Goal: Complete application form: Complete application form

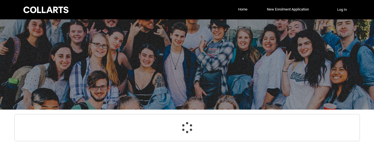
select select "GenderOptions.[DEMOGRAPHIC_DATA]"
select select "MailingCountry_Options.1101"
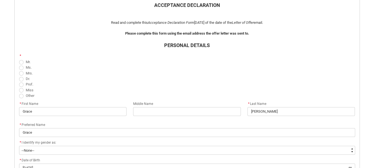
scroll to position [135, 0]
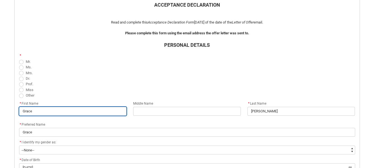
click at [101, 110] on input "Grace" at bounding box center [73, 111] width 108 height 9
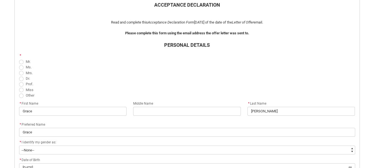
click at [172, 83] on span "Prof." at bounding box center [187, 84] width 336 height 6
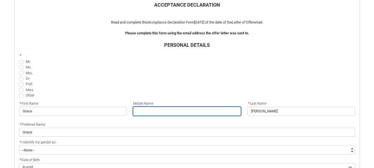
click at [156, 108] on input "REDU_Acceptance_Declaration flow" at bounding box center [187, 111] width 108 height 9
type lightning-primitive-input-simple "Matilda"
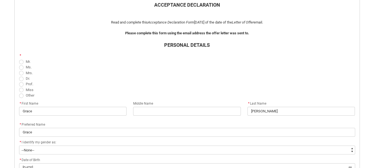
type lightning-primitive-input-simple "0474745714"
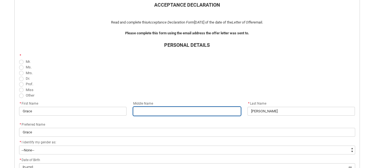
type input "Matilda"
type input "0474745714"
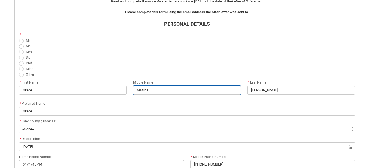
scroll to position [156, 0]
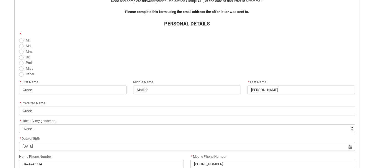
click at [22, 46] on span "REDU_Acceptance_Declaration flow" at bounding box center [21, 46] width 4 height 4
click at [19, 43] on input "Ms." at bounding box center [19, 43] width 0 height 0
radio input "true"
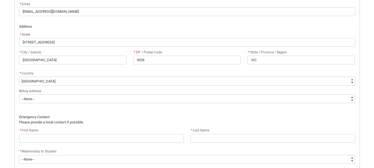
scroll to position [330, 0]
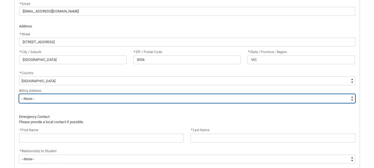
click at [76, 97] on select "--None-- Same as above Different to above - please complete below" at bounding box center [187, 98] width 336 height 9
type lightning-select "BillingAddressOption_Same"
click at [19, 94] on select "--None-- Same as above Different to above - please complete below" at bounding box center [187, 98] width 336 height 9
select select "BillingAddressOption_Same"
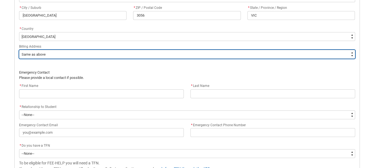
scroll to position [420, 0]
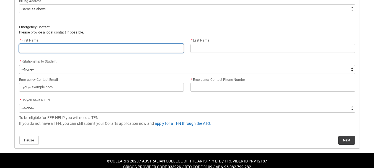
click at [66, 48] on input "REDU_Acceptance_Declaration flow" at bounding box center [101, 48] width 165 height 9
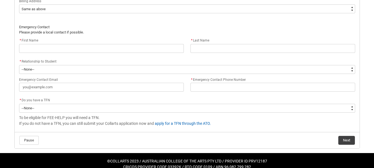
click at [100, 32] on p "Please provide a local contact if possible." at bounding box center [187, 33] width 336 height 6
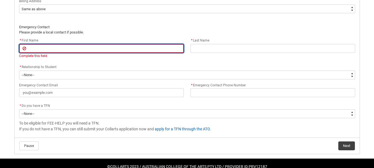
click at [98, 50] on input "REDU_Acceptance_Declaration flow" at bounding box center [101, 48] width 165 height 9
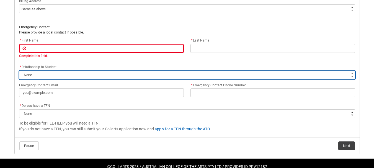
click at [48, 73] on select "--None-- Mother Father Sibling Child Partner Relation Friend" at bounding box center [187, 75] width 336 height 9
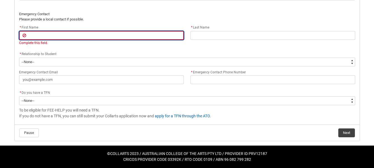
click at [75, 37] on input "REDU_Acceptance_Declaration flow" at bounding box center [101, 35] width 165 height 9
type lightning-primitive-input-simple "S"
type input "S"
type lightning-primitive-input-simple "St"
type input "St"
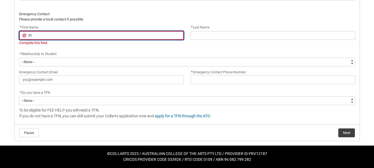
type lightning-primitive-input-simple "Ste"
type input "Ste"
type lightning-primitive-input-simple "Stee"
type input "Stee"
type lightning-primitive-input-simple "Steep"
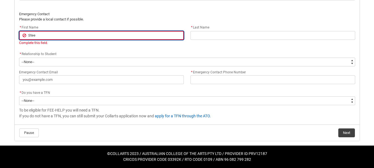
type input "Steep"
type lightning-primitive-input-simple "Steeph"
type input "Steeph"
type lightning-primitive-input-simple "Steepha"
type input "Steepha"
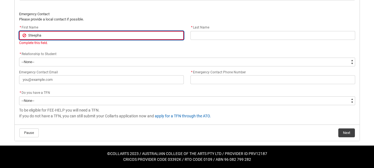
type lightning-primitive-input-simple "Steephan"
type input "Steephan"
type lightning-primitive-input-simple "Steephani"
type input "Steephani"
type lightning-primitive-input-simple "Steephanie"
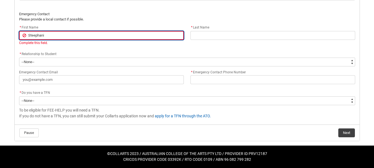
type input "Steephanie"
click at [32, 35] on input "Steephanie" at bounding box center [101, 35] width 165 height 9
type lightning-primitive-input-simple "[PERSON_NAME]"
type input "[PERSON_NAME]"
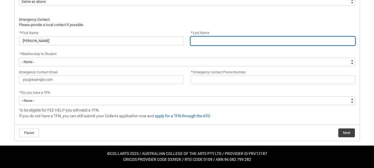
scroll to position [427, 0]
click at [288, 37] on input "REDU_Acceptance_Declaration flow" at bounding box center [272, 41] width 165 height 9
type lightning-primitive-input-simple "V"
type input "V"
type lightning-primitive-input-simple "Vi"
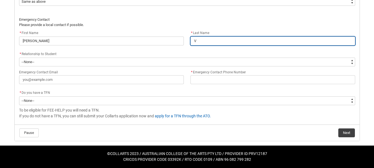
type input "Vi"
type lightning-primitive-input-simple "Vie"
type input "Vie"
type lightning-primitive-input-simple "Viec"
type input "Viec"
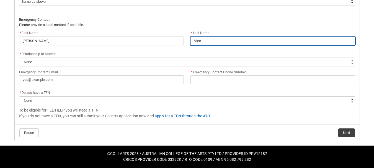
type lightning-primitive-input-simple "Viece"
type input "Viece"
type lightning-primitive-input-simple "Viecel"
type input "Viecel"
type lightning-primitive-input-simple "Viecell"
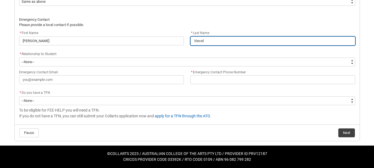
type input "Viecell"
type lightning-primitive-input-simple "[PERSON_NAME]"
type input "[PERSON_NAME]"
click at [200, 39] on input "[PERSON_NAME]" at bounding box center [272, 41] width 165 height 9
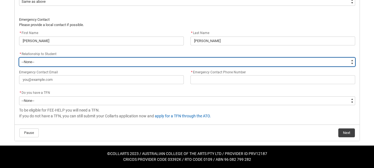
click at [147, 60] on select "--None-- Mother Father Sibling Child Partner Relation Friend" at bounding box center [187, 62] width 336 height 9
type lightning-select "EmergencyContact_RelationshipOptions.Friend"
click at [19, 58] on select "--None-- Mother Father Sibling Child Partner Relation Friend" at bounding box center [187, 62] width 336 height 9
select select "EmergencyContact_RelationshipOptions.Friend"
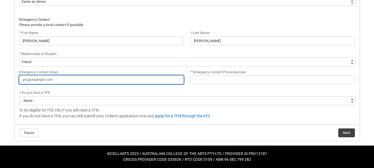
click at [63, 82] on input "Emergency Contact Email" at bounding box center [101, 79] width 165 height 9
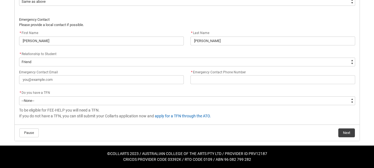
click at [137, 94] on div "* Do you have a TFN" at bounding box center [187, 93] width 336 height 7
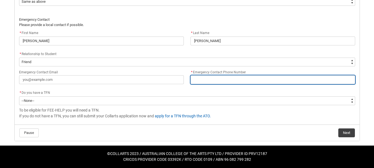
click at [217, 80] on input "* Emergency Contact Phone Number" at bounding box center [272, 79] width 165 height 9
type lightning-primitive-input-simple "0"
type input "0"
type lightning-primitive-input-simple "04"
type input "04"
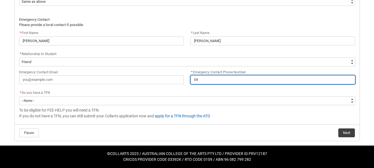
type lightning-primitive-input-simple "045"
type input "045"
type lightning-primitive-input-simple "0451"
type input "0451"
type lightning-primitive-input-simple "04510"
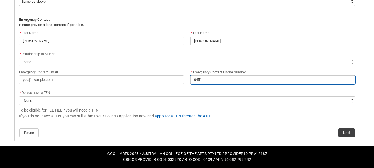
type input "04510"
type lightning-primitive-input-simple "045101"
type input "045101"
type lightning-primitive-input-simple "0451012"
type input "0451012"
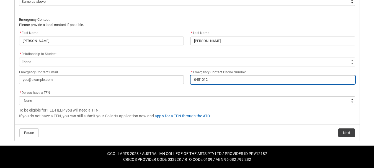
type lightning-primitive-input-simple "04510128"
type input "04510128"
type lightning-primitive-input-simple "045101280"
type input "045101280"
type lightning-primitive-input-simple "0451012801"
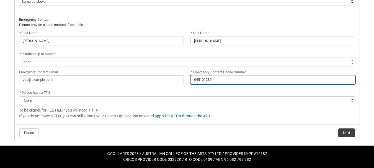
type input "0451012801"
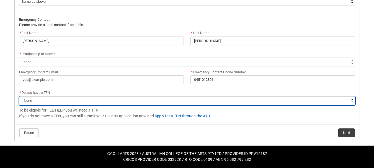
click at [92, 101] on select "--None-- Yes No" at bounding box center [187, 100] width 336 height 9
type lightning-select "Choice_Yes"
click at [19, 96] on select "--None-- Yes No" at bounding box center [187, 100] width 336 height 9
select select "Choice_Yes"
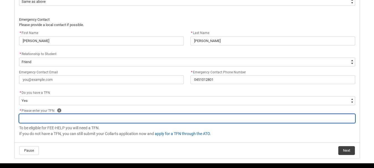
drag, startPoint x: 86, startPoint y: 105, endPoint x: 64, endPoint y: 116, distance: 24.3
click at [64, 116] on input "REDU_Acceptance_Declaration flow" at bounding box center [187, 118] width 336 height 9
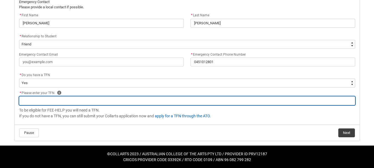
type lightning-primitive-input-simple "1"
type input "1"
type lightning-primitive-input-simple "16"
type input "16"
type lightning-primitive-input-simple "164"
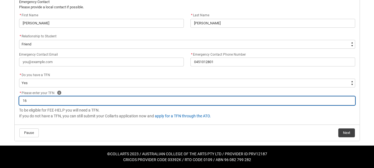
type input "164"
type lightning-primitive-input-simple "1640"
type input "1640"
type lightning-primitive-input-simple "16407"
type input "16407"
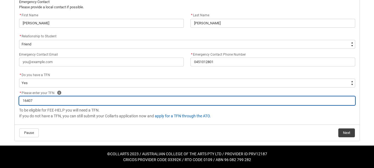
type lightning-primitive-input-simple "164070"
type input "164070"
type lightning-primitive-input-simple "1640700"
type input "1640700"
type lightning-primitive-input-simple "16407004"
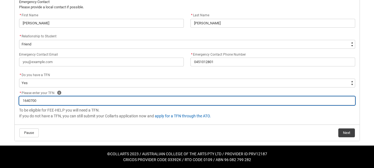
type input "16407004"
type lightning-primitive-input-simple "164070049"
type input "164070049"
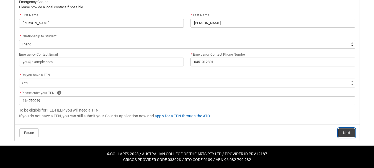
click at [348, 135] on button "Next" at bounding box center [346, 132] width 17 height 9
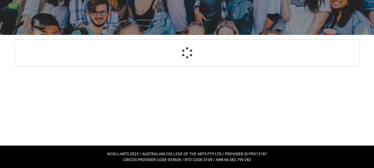
scroll to position [75, 0]
select select "Payment_Type_FEE_HELP"
select select "Study_Mode_FullTime"
select select "StudyMethod_OnCampus"
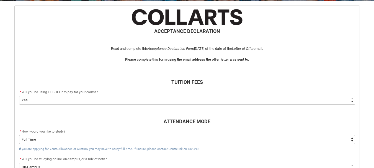
scroll to position [109, 0]
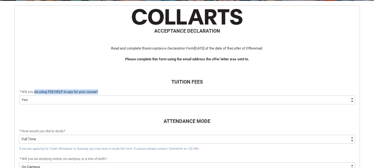
drag, startPoint x: 34, startPoint y: 92, endPoint x: 167, endPoint y: 92, distance: 132.3
click at [167, 92] on div "* Will you be using FEE-HELP to pay for your course?" at bounding box center [187, 92] width 336 height 7
click at [141, 88] on flowruntime-screen-field "TUITION FEES" at bounding box center [187, 78] width 343 height 22
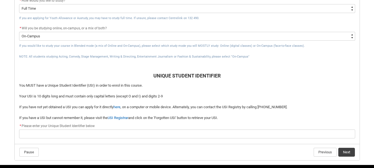
scroll to position [240, 0]
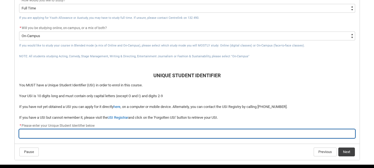
click at [89, 134] on input "REDU_Acceptance_Declaration flow" at bounding box center [187, 133] width 336 height 9
type lightning-primitive-input-simple "1"
type input "1"
type lightning-primitive-input-simple "16"
type input "16"
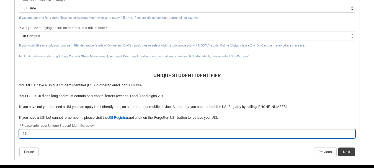
type lightning-primitive-input-simple "164"
type input "164"
type lightning-primitive-input-simple "1640"
type input "1640"
type lightning-primitive-input-simple "16407"
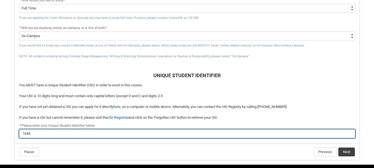
type input "16407"
type lightning-primitive-input-simple "164070"
type input "164070"
type lightning-primitive-input-simple "1640700"
type input "1640700"
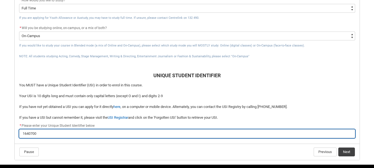
type lightning-primitive-input-simple "16407004"
type input "16407004"
type lightning-primitive-input-simple "164070049"
type input "164070049"
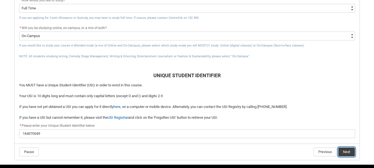
click at [350, 152] on button "Next" at bounding box center [346, 152] width 17 height 9
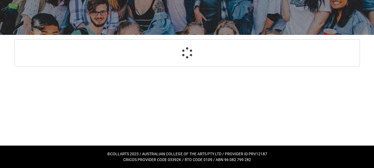
select select "Payment_Type_FEE_HELP"
select select "Study_Mode_FullTime"
select select "StudyMethod_OnCampus"
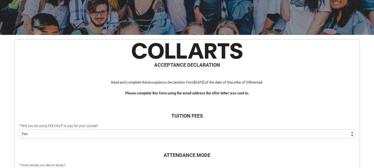
scroll to position [264, 0]
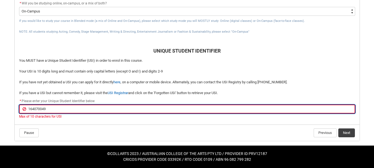
click at [37, 108] on input "164070049" at bounding box center [187, 109] width 336 height 9
paste input "WLU3TS4PPJ"
type lightning-primitive-input-simple "WLU3TS4PPJ"
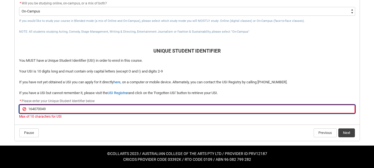
type input "WLU3TS4PPJ"
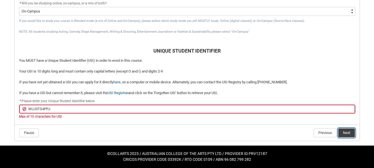
click at [349, 130] on button "Next" at bounding box center [346, 132] width 17 height 9
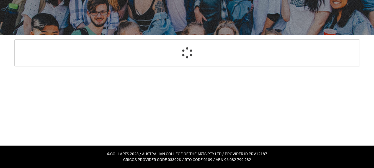
scroll to position [75, 0]
select select "CitizenshipStatus_Options.1"
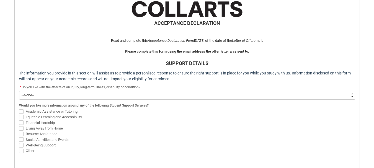
scroll to position [116, 0]
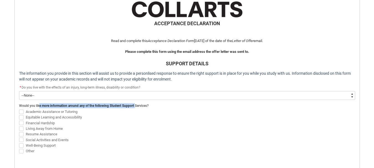
drag, startPoint x: 40, startPoint y: 105, endPoint x: 135, endPoint y: 105, distance: 95.8
click at [135, 105] on span "Would you like more information around any of the following Student Support Ser…" at bounding box center [84, 106] width 130 height 4
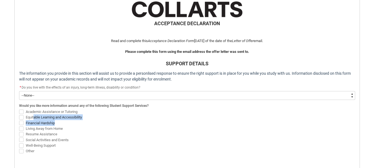
drag, startPoint x: 35, startPoint y: 119, endPoint x: 79, endPoint y: 122, distance: 44.7
click at [79, 122] on div "Academic Assistance or Tutoring Equitable Learning and Accessibility Financial …" at bounding box center [187, 131] width 336 height 45
click at [79, 124] on span "Financial Hardship" at bounding box center [187, 123] width 336 height 6
click at [21, 112] on span "REDU_Acceptance_Declaration flow" at bounding box center [21, 112] width 4 height 4
click at [19, 109] on input "Academic Assistance or Tutoring" at bounding box center [19, 108] width 0 height 0
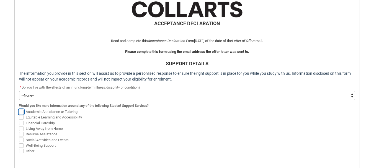
checkbox input "true"
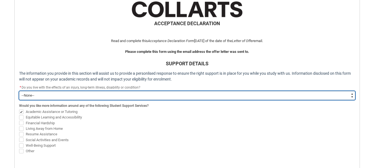
click at [58, 96] on select "--None-- Yes No" at bounding box center [187, 95] width 336 height 9
type lightning-select "Choice_Yes"
click at [19, 91] on select "--None-- Yes No" at bounding box center [187, 95] width 336 height 9
select select "Choice_Yes"
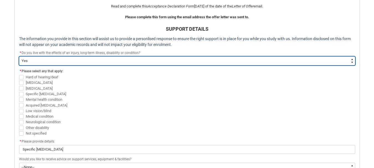
scroll to position [151, 0]
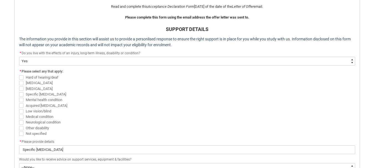
click at [30, 93] on span "Specific [MEDICAL_DATA]" at bounding box center [46, 94] width 40 height 4
click at [19, 91] on input "Specific [MEDICAL_DATA]" at bounding box center [19, 91] width 0 height 0
checkbox input "true"
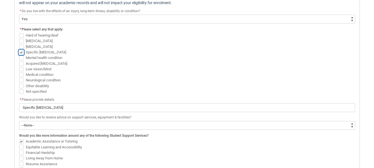
scroll to position [204, 0]
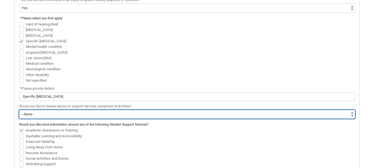
click at [77, 117] on select "--None-- Yes No" at bounding box center [187, 114] width 336 height 9
type lightning-select "Choice_Yes"
click at [19, 110] on select "--None-- Yes No" at bounding box center [187, 114] width 336 height 9
select select "Choice_Yes"
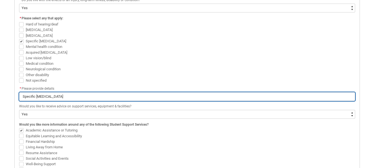
click at [109, 95] on input "Specific [MEDICAL_DATA]" at bounding box center [187, 96] width 336 height 9
click at [35, 98] on input "Specific [MEDICAL_DATA]" at bounding box center [187, 96] width 336 height 9
click at [71, 99] on input "Specific [MEDICAL_DATA]" at bounding box center [187, 96] width 336 height 9
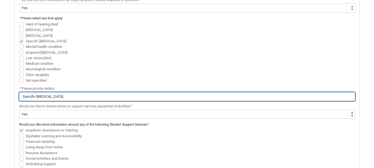
click at [26, 95] on input "Specific [MEDICAL_DATA]" at bounding box center [187, 96] width 336 height 9
click at [95, 96] on input "Specific [MEDICAL_DATA]" at bounding box center [187, 96] width 336 height 9
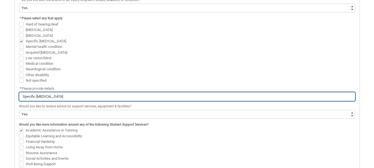
click at [95, 96] on input "Specific [MEDICAL_DATA]" at bounding box center [187, 96] width 336 height 9
type lightning-primitive-input-simple "A"
type input "A"
type lightning-primitive-input-simple "AD"
type input "AD"
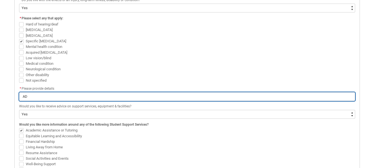
type lightning-primitive-input-simple "ADH"
type input "ADH"
type lightning-primitive-input-simple "[MEDICAL_DATA]"
type input "[MEDICAL_DATA]"
type lightning-primitive-input-simple "[MEDICAL_DATA],"
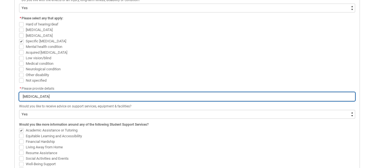
type input "[MEDICAL_DATA],"
type lightning-primitive-input-simple "[MEDICAL_DATA],"
type input "[MEDICAL_DATA],"
paste input "[MEDICAL_DATA] and [MEDICAL_DATA]"
type lightning-primitive-input-simple "[MEDICAL_DATA], [MEDICAL_DATA] and [MEDICAL_DATA]"
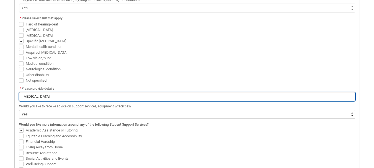
type input "[MEDICAL_DATA], [MEDICAL_DATA] and [MEDICAL_DATA]"
click at [35, 98] on input "[MEDICAL_DATA], [MEDICAL_DATA] and [MEDICAL_DATA]" at bounding box center [187, 96] width 336 height 9
type lightning-primitive-input-simple "[MEDICAL_DATA], yslexia and [MEDICAL_DATA]"
type input "[MEDICAL_DATA], yslexia and [MEDICAL_DATA]"
type lightning-primitive-input-simple "[MEDICAL_DATA], [MEDICAL_DATA] and [MEDICAL_DATA]"
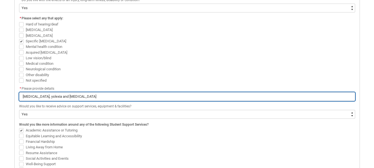
type input "[MEDICAL_DATA], [MEDICAL_DATA] and [MEDICAL_DATA]"
type lightning-primitive-input-simple "[MEDICAL_DATA], [MEDICAL_DATA] anddysgraphia"
type input "[MEDICAL_DATA], [MEDICAL_DATA] anddysgraphia"
type lightning-primitive-input-simple "[MEDICAL_DATA], [MEDICAL_DATA] and [MEDICAL_DATA]"
type input "[MEDICAL_DATA], [MEDICAL_DATA] and [MEDICAL_DATA]"
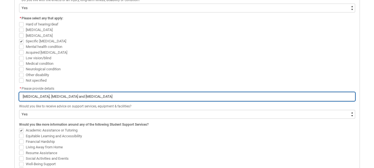
type lightning-primitive-input-simple "[MEDICAL_DATA], [MEDICAL_DATA] and ysgraphia"
type input "[MEDICAL_DATA], [MEDICAL_DATA] and ysgraphia"
type lightning-primitive-input-simple "[MEDICAL_DATA], [MEDICAL_DATA] and [MEDICAL_DATA]"
type input "[MEDICAL_DATA], [MEDICAL_DATA] and [MEDICAL_DATA]"
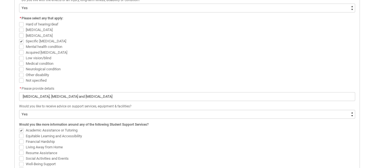
click at [23, 130] on span "REDU_Acceptance_Declaration flow" at bounding box center [21, 130] width 4 height 4
click at [19, 128] on input "Academic Assistance or Tutoring" at bounding box center [19, 127] width 0 height 0
checkbox input "false"
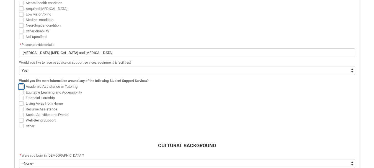
scroll to position [248, 0]
click at [13, 141] on div "ACCEPTANCE DECLARATION Read and complete this Acceptance Declaration Form [DATE…" at bounding box center [187, 90] width 354 height 456
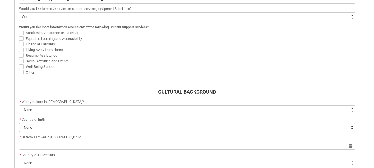
scroll to position [302, 0]
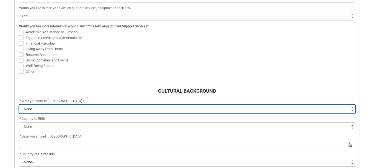
click at [59, 109] on select "--None-- Born in [DEMOGRAPHIC_DATA] Born outside [DEMOGRAPHIC_DATA]" at bounding box center [187, 109] width 336 height 9
type lightning-select "Country_of_Birth_L1.1100"
click at [19, 105] on select "--None-- Born in [DEMOGRAPHIC_DATA] Born outside [DEMOGRAPHIC_DATA]" at bounding box center [187, 109] width 336 height 9
select select "Country_of_Birth_L1.1100"
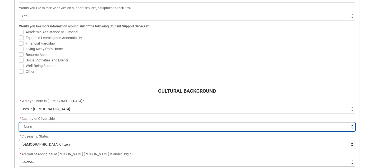
click at [46, 126] on select "--[GEOGRAPHIC_DATA]-- [GEOGRAPHIC_DATA] [GEOGRAPHIC_DATA] [GEOGRAPHIC_DATA] [GE…" at bounding box center [187, 126] width 336 height 9
type lightning-select "Citizenship_Options.[DEMOGRAPHIC_DATA]"
click at [19, 122] on select "--[GEOGRAPHIC_DATA]-- [GEOGRAPHIC_DATA] [GEOGRAPHIC_DATA] [GEOGRAPHIC_DATA] [GE…" at bounding box center [187, 126] width 336 height 9
select select "Citizenship_Options.[DEMOGRAPHIC_DATA]"
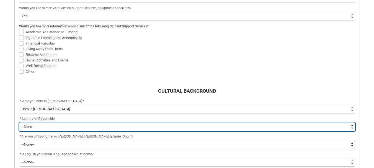
scroll to position [333, 0]
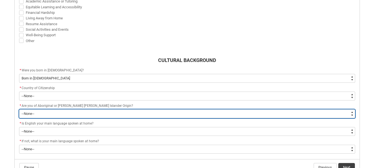
click at [50, 113] on select "--None-- Non indigenous – neither [DEMOGRAPHIC_DATA] nor [PERSON_NAME] [PERSON_…" at bounding box center [187, 113] width 336 height 9
type lightning-select "aboriginalTorresStraitIslander_Options.2"
click at [19, 109] on select "--None-- Non indigenous – neither [DEMOGRAPHIC_DATA] nor [PERSON_NAME] [PERSON_…" at bounding box center [187, 113] width 336 height 9
select select "aboriginalTorresStraitIslander_Options.2"
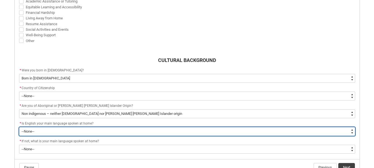
click at [44, 132] on select "--None-- Student/Applicant/Staff speaks only English at permanent home residenc…" at bounding box center [187, 131] width 336 height 9
type lightning-select "ContactLanguageSpokenAtHome.0001"
click at [19, 127] on select "--None-- Student/Applicant/Staff speaks only English at permanent home residenc…" at bounding box center [187, 131] width 336 height 9
select select "ContactLanguageSpokenAtHome.0001"
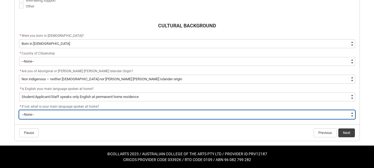
click at [52, 115] on select "--None-- 1101 Gaelic ([GEOGRAPHIC_DATA]) 1102 Irish 1103 Welsh 1199 Celtic, nec…" at bounding box center [187, 114] width 336 height 9
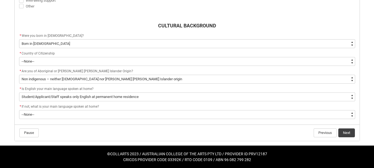
click at [76, 131] on footer "Pause Previous Next" at bounding box center [187, 132] width 336 height 9
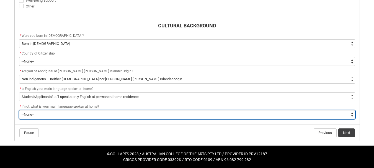
click at [307, 114] on select "--None-- 1101 Gaelic ([GEOGRAPHIC_DATA]) 1102 Irish 1103 Welsh 1199 Celtic, nec…" at bounding box center [187, 114] width 336 height 9
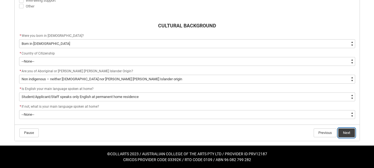
click at [346, 133] on button "Next" at bounding box center [346, 132] width 17 height 9
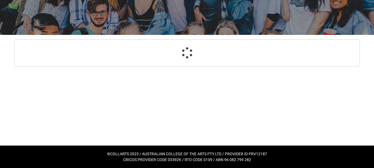
scroll to position [75, 0]
select select "Choice_Yes"
select select "Country_of_Birth_L1.1100"
select select "Citizenship_Options.[DEMOGRAPHIC_DATA]"
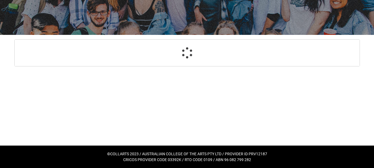
select select "aboriginalTorresStraitIslander_Options.2"
select select "ContactLanguageSpokenAtHome.0001"
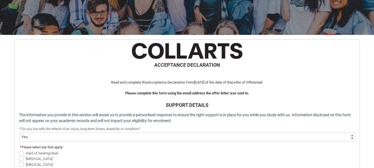
scroll to position [373, 0]
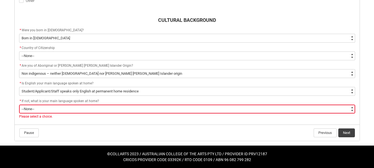
click at [255, 110] on select "--None-- 1101 Gaelic ([GEOGRAPHIC_DATA]) 1102 Irish 1103 Welsh 1199 Celtic, nec…" at bounding box center [187, 109] width 336 height 9
click at [211, 138] on flowruntime-navigation-bar "Pause Previous Next" at bounding box center [187, 133] width 345 height 16
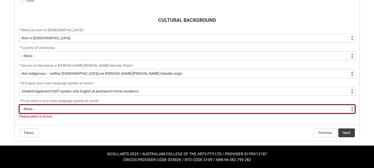
click at [56, 110] on select "--None-- 1101 Gaelic ([GEOGRAPHIC_DATA]) 1102 Irish 1103 Welsh 1199 Celtic, nec…" at bounding box center [187, 109] width 336 height 9
click at [19, 105] on select "--None-- 1101 Gaelic ([GEOGRAPHIC_DATA]) 1102 Irish 1103 Welsh 1199 Celtic, nec…" at bounding box center [187, 109] width 336 height 9
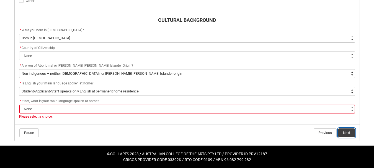
click at [345, 131] on button "Next" at bounding box center [346, 132] width 17 height 9
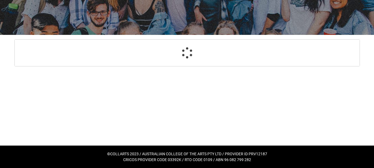
select select "Choice_Yes"
select select "Country_of_Birth_L1.1100"
select select "Citizenship_Options.[DEMOGRAPHIC_DATA]"
select select "aboriginalTorresStraitIslander_Options.2"
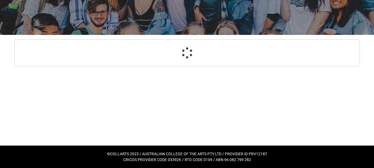
select select "ContactLanguageSpokenAtHome.0001"
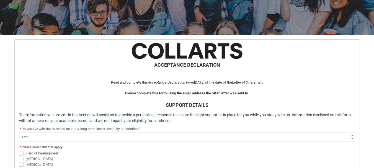
scroll to position [373, 0]
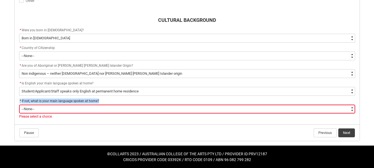
drag, startPoint x: 20, startPoint y: 101, endPoint x: 157, endPoint y: 100, distance: 137.5
click at [157, 100] on div "* If not, what is your main language spoken at home?" at bounding box center [187, 101] width 336 height 7
click at [101, 127] on flowruntime-navigation-bar "Pause Previous Next" at bounding box center [187, 133] width 345 height 16
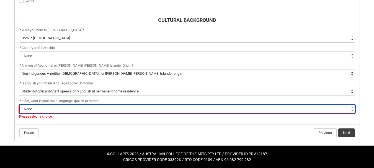
click at [81, 111] on select "--None-- 1101 Gaelic ([GEOGRAPHIC_DATA]) 1102 Irish 1103 Welsh 1199 Celtic, nec…" at bounding box center [187, 109] width 336 height 9
type lightning-select "L3PicklistChoice.1201"
click at [19, 105] on select "--None-- 1101 Gaelic ([GEOGRAPHIC_DATA]) 1102 Irish 1103 Welsh 1199 Celtic, nec…" at bounding box center [187, 109] width 336 height 9
select select "L3PicklistChoice.1201"
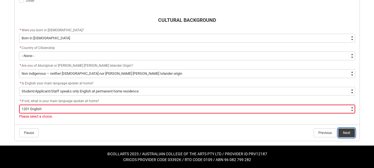
click at [353, 134] on button "Next" at bounding box center [346, 132] width 17 height 9
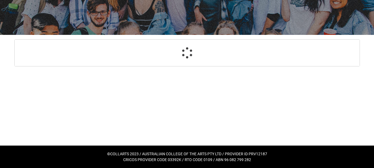
select select "HeardCollarts_Options.Collarts Website"
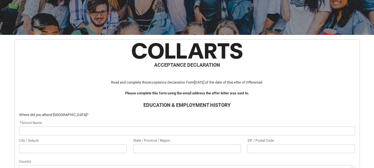
scroll to position [59, 0]
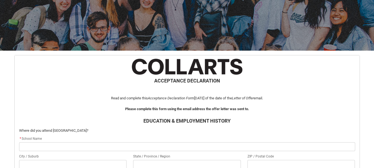
click at [81, 148] on input "REDU_Acceptance_Declaration flow" at bounding box center [187, 146] width 336 height 9
type lightning-primitive-input-simple "N"
type input "N"
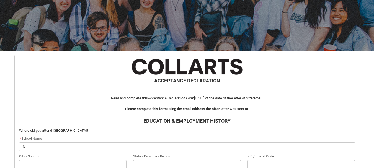
type lightning-primitive-input-simple "Na"
type input "Na"
type lightning-primitive-input-simple "Nar"
type input "Nar"
type lightning-primitive-input-simple "Narr"
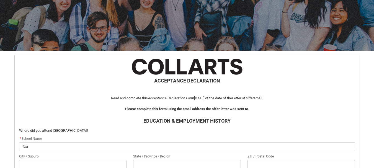
type input "Narr"
type lightning-primitive-input-simple "Narra"
type input "Narra"
type lightning-primitive-input-simple "Narrab"
type input "Narrab"
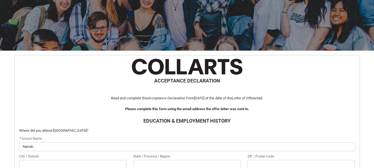
type lightning-primitive-input-simple "Narrabi"
type input "Narrabi"
type lightning-primitive-input-simple "Narrabin"
type input "Narrabin"
type lightning-primitive-input-simple "Narrabind"
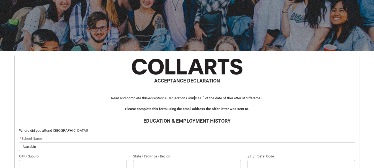
type input "Narrabind"
type lightning-primitive-input-simple "Narrabin"
type input "Narrabin"
type lightning-primitive-input-simple "Narrabi"
type input "Narrabi"
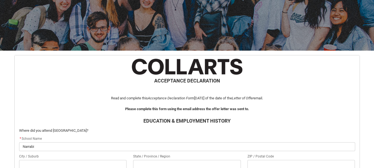
type lightning-primitive-input-simple "Narrab"
type input "Narrab"
type lightning-primitive-input-simple "Narrabu"
type input "Narrabu"
type lightning-primitive-input-simple "Narrabun"
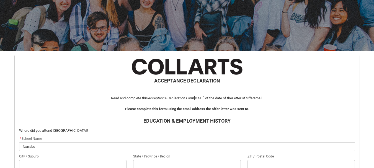
type input "Narrabun"
click at [26, 146] on input "Narrabundha" at bounding box center [187, 146] width 336 height 9
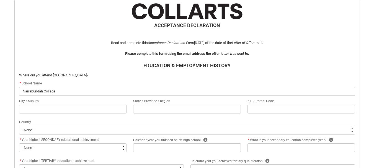
scroll to position [115, 0]
click at [36, 90] on input "Narrabundah Collage" at bounding box center [187, 91] width 336 height 9
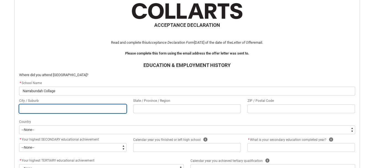
click at [55, 110] on input "REDU_Acceptance_Declaration flow" at bounding box center [73, 108] width 108 height 9
paste input "[STREET_ADDRESS]"
drag, startPoint x: 76, startPoint y: 107, endPoint x: 20, endPoint y: 107, distance: 55.9
click at [20, 107] on input "[STREET_ADDRESS]" at bounding box center [73, 108] width 108 height 9
click at [51, 108] on input "[STREET_ADDRESS]" at bounding box center [73, 108] width 108 height 9
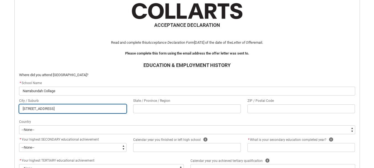
click at [55, 109] on input "[STREET_ADDRESS]" at bounding box center [73, 108] width 108 height 9
drag, startPoint x: 55, startPoint y: 109, endPoint x: 1, endPoint y: 106, distance: 54.3
click at [1, 106] on div "Skip to Main Content Collarts Education Community Home New Enrolment Applicatio…" at bounding box center [187, 135] width 374 height 500
click at [54, 108] on input "Narrabundah ACT 2604" at bounding box center [73, 108] width 108 height 9
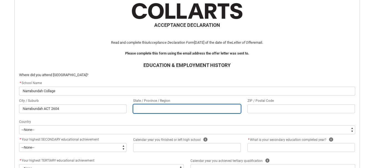
click at [154, 109] on input "REDU_Acceptance_Declaration flow" at bounding box center [187, 108] width 108 height 9
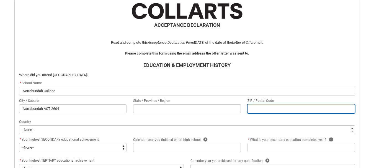
click at [294, 111] on input "REDU_Acceptance_Declaration flow" at bounding box center [301, 108] width 108 height 9
paste input "2604"
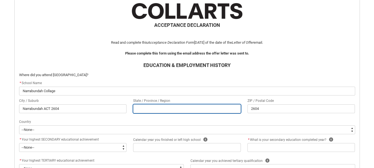
click at [195, 108] on input "REDU_Acceptance_Declaration flow" at bounding box center [187, 108] width 108 height 9
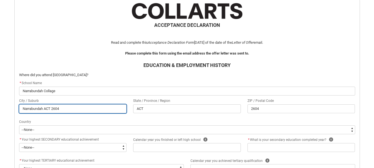
drag, startPoint x: 73, startPoint y: 111, endPoint x: 43, endPoint y: 107, distance: 30.1
click at [43, 107] on input "Narrabundah ACT 2604" at bounding box center [73, 108] width 108 height 9
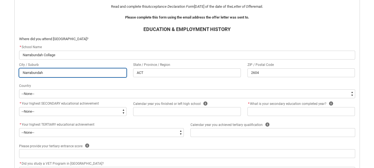
scroll to position [149, 0]
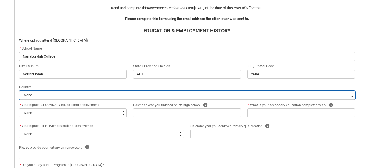
click at [50, 94] on select "--[GEOGRAPHIC_DATA]-- [GEOGRAPHIC_DATA] [GEOGRAPHIC_DATA] [GEOGRAPHIC_DATA] [GE…" at bounding box center [187, 95] width 336 height 9
click at [19, 91] on select "--[GEOGRAPHIC_DATA]-- [GEOGRAPHIC_DATA] [GEOGRAPHIC_DATA] [GEOGRAPHIC_DATA] [GE…" at bounding box center [187, 95] width 336 height 9
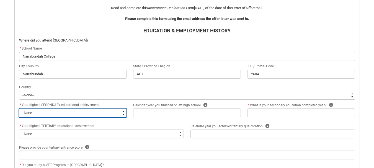
click at [58, 113] on select "--None-- Did not go to school Year 8 or below Year 9 or equivalent Completed Ye…" at bounding box center [73, 112] width 108 height 9
click at [19, 108] on select "--None-- Did not go to school Year 8 or below Year 9 or equivalent Completed Ye…" at bounding box center [73, 112] width 108 height 9
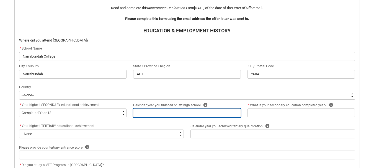
click at [195, 115] on input "REDU_Acceptance_Declaration flow" at bounding box center [187, 112] width 108 height 9
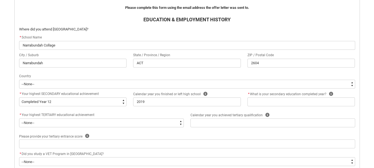
click at [307, 107] on flowruntime-screen-field "* What is your secondary education completed year? Help" at bounding box center [301, 100] width 114 height 18
click at [330, 93] on icon "REDU_Acceptance_Declaration flow" at bounding box center [331, 94] width 4 height 4
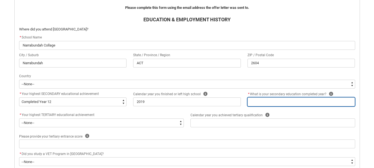
click at [276, 105] on input "REDU_Acceptance_Declaration flow" at bounding box center [301, 101] width 108 height 9
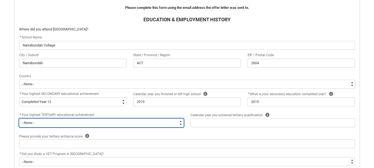
click at [55, 122] on select "--None-- A Complete Final Year of Secondary Education at School A Complete VET …" at bounding box center [101, 122] width 165 height 9
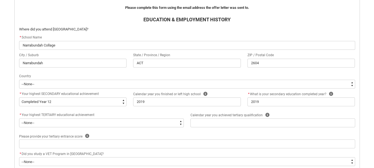
click at [1, 146] on div "Skip to Main Content Collarts Education Community Home New Enrolment Applicatio…" at bounding box center [187, 90] width 374 height 500
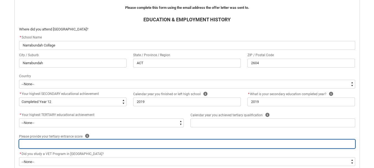
click at [58, 145] on input "REDU_Acceptance_Declaration flow" at bounding box center [187, 143] width 336 height 9
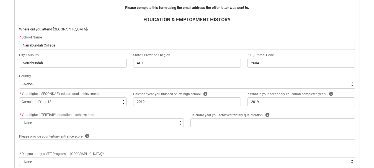
click at [8, 150] on div "Skip to Main Content Collarts Education Community Home New Enrolment Applicatio…" at bounding box center [187, 90] width 374 height 500
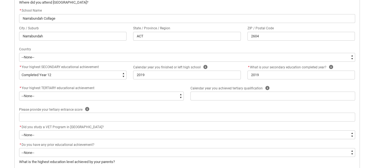
scroll to position [187, 0]
click at [86, 108] on icon "REDU_Acceptance_Declaration flow" at bounding box center [87, 109] width 4 height 4
click at [4, 111] on div "Skip to Main Content Collarts Education Community Home New Enrolment Applicatio…" at bounding box center [187, 63] width 374 height 500
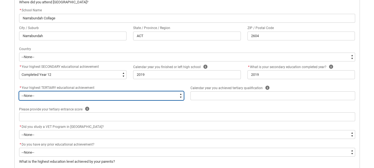
click at [77, 95] on select "--None-- A Complete Final Year of Secondary Education at School A Complete VET …" at bounding box center [101, 95] width 165 height 9
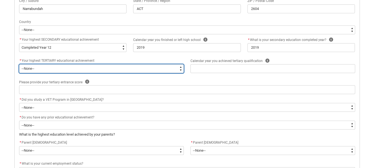
scroll to position [215, 0]
click at [64, 64] on select "--None-- A Complete Final Year of Secondary Education at School A Complete VET …" at bounding box center [101, 68] width 165 height 9
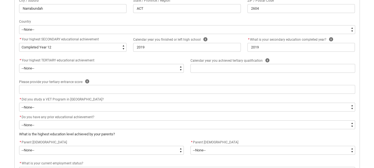
click at [8, 110] on div "Skip to Main Content Collarts Education Community Home New Enrolment Applicatio…" at bounding box center [187, 35] width 374 height 500
click at [71, 61] on span "Your highest TERTIARY educational achievement" at bounding box center [58, 60] width 73 height 4
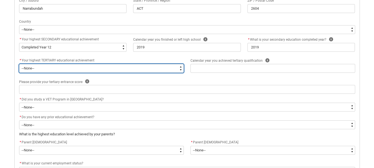
click at [67, 72] on select "--None-- A Complete Final Year of Secondary Education at School A Complete VET …" at bounding box center [101, 68] width 165 height 9
click at [19, 64] on select "--None-- A Complete Final Year of Secondary Education at School A Complete VET …" at bounding box center [101, 68] width 165 height 9
click at [44, 69] on select "--None-- A Complete Final Year of Secondary Education at School A Complete VET …" at bounding box center [101, 68] width 165 height 9
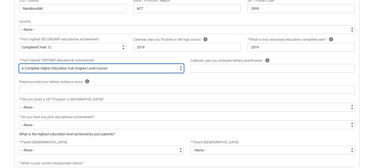
click at [44, 69] on select "--None-- A Complete Final Year of Secondary Education at School A Complete VET …" at bounding box center [101, 68] width 165 height 9
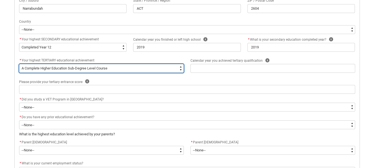
click at [86, 70] on select "--None-- A Complete Final Year of Secondary Education at School A Complete VET …" at bounding box center [101, 68] width 165 height 9
click at [19, 64] on select "--None-- A Complete Final Year of Secondary Education at School A Complete VET …" at bounding box center [101, 68] width 165 height 9
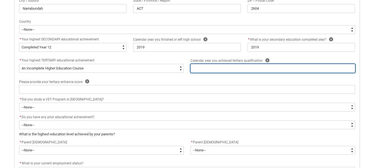
click at [252, 73] on input "REDU_Acceptance_Declaration flow" at bounding box center [272, 68] width 165 height 9
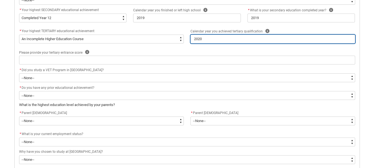
scroll to position [244, 0]
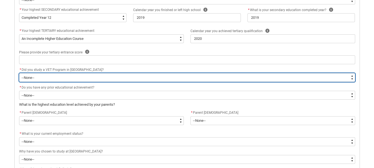
click at [38, 78] on select "--None-- Yes No" at bounding box center [187, 77] width 336 height 9
click at [19, 73] on select "--None-- Yes No" at bounding box center [187, 77] width 336 height 9
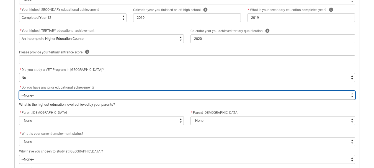
click at [41, 96] on select "--None-- Yes No" at bounding box center [187, 95] width 336 height 9
click at [19, 91] on select "--None-- Yes No" at bounding box center [187, 95] width 336 height 9
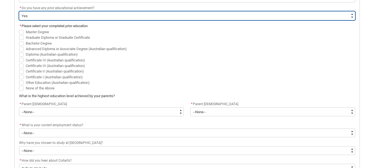
scroll to position [324, 0]
click at [41, 17] on select "--None-- Yes No" at bounding box center [187, 15] width 336 height 9
click at [19, 11] on select "--None-- Yes No" at bounding box center [187, 15] width 336 height 9
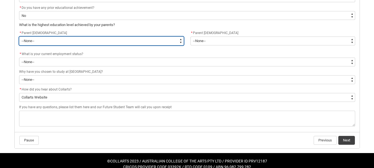
click at [41, 43] on select "--None-- Postgraduate qualification (e.g. Postgraduate Diploma, Master's, PhD) …" at bounding box center [101, 41] width 165 height 9
click at [19, 37] on select "--None-- Postgraduate qualification (e.g. Postgraduate Diploma, Master's, PhD) …" at bounding box center [101, 41] width 165 height 9
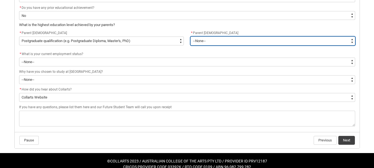
click at [219, 45] on select "--None-- Postgraduate qualification (e.g. Postgraduate Diploma, Master's, PhD) …" at bounding box center [272, 41] width 165 height 9
click at [190, 37] on select "--None-- Postgraduate qualification (e.g. Postgraduate Diploma, Master's, PhD) …" at bounding box center [272, 41] width 165 height 9
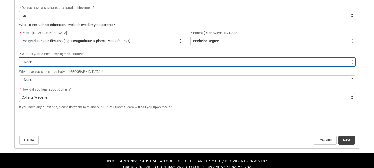
click at [103, 60] on select "--None-- [DEMOGRAPHIC_DATA] [DEMOGRAPHIC_DATA] [DEMOGRAPHIC_DATA] - not employi…" at bounding box center [187, 62] width 336 height 9
click at [19, 58] on select "--None-- [DEMOGRAPHIC_DATA] [DEMOGRAPHIC_DATA] [DEMOGRAPHIC_DATA] - not employi…" at bounding box center [187, 62] width 336 height 9
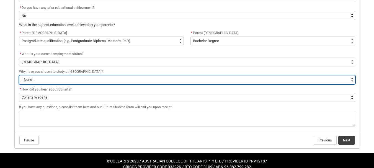
click at [65, 82] on select "--None-- To get a job To develop my existing business To start my own business …" at bounding box center [187, 79] width 336 height 9
click at [19, 75] on select "--None-- To get a job To develop my existing business To start my own business …" at bounding box center [187, 79] width 336 height 9
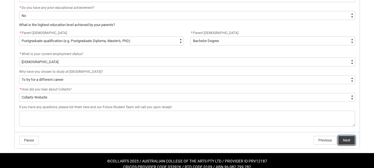
click at [350, 143] on button "Next" at bounding box center [346, 140] width 17 height 9
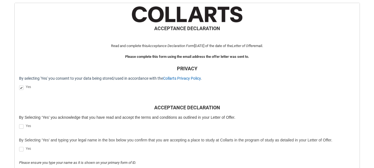
scroll to position [123, 0]
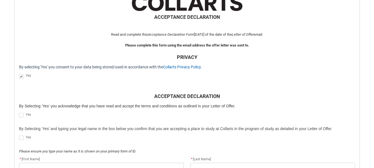
click at [21, 114] on span "REDU_Acceptance_Declaration flow" at bounding box center [21, 115] width 4 height 4
click at [19, 112] on input "REDU_Acceptance_Declaration flow" at bounding box center [19, 112] width 0 height 0
click at [20, 140] on span "REDU_Acceptance_Declaration flow" at bounding box center [22, 138] width 7 height 6
click at [23, 136] on span "REDU_Acceptance_Declaration flow" at bounding box center [21, 138] width 4 height 4
click at [19, 135] on input "REDU_Acceptance_Declaration flow" at bounding box center [19, 135] width 0 height 0
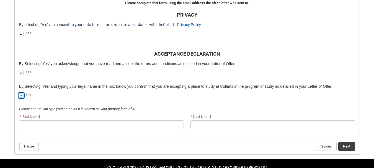
scroll to position [165, 0]
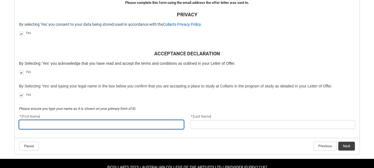
click at [53, 124] on input "REDU_Acceptance_Declaration flow" at bounding box center [101, 124] width 165 height 9
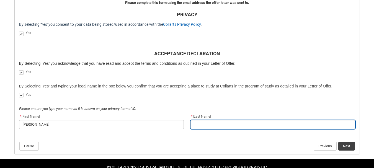
click at [226, 126] on input "REDU_Acceptance_Declaration flow" at bounding box center [272, 124] width 165 height 9
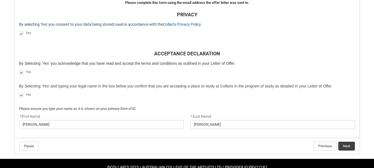
click at [261, 99] on flowruntime-screen-field "Yes" at bounding box center [187, 95] width 343 height 9
click at [256, 97] on div "Yes" at bounding box center [190, 94] width 329 height 7
click at [352, 144] on button "Next" at bounding box center [346, 146] width 17 height 9
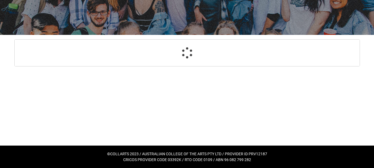
scroll to position [59, 0]
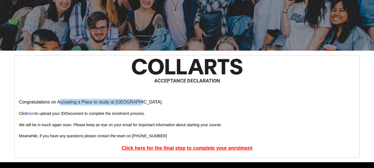
drag, startPoint x: 57, startPoint y: 102, endPoint x: 124, endPoint y: 102, distance: 66.4
click at [124, 102] on p "Congratulations on Accepting a Place to study at [GEOGRAPHIC_DATA]." at bounding box center [187, 102] width 336 height 7
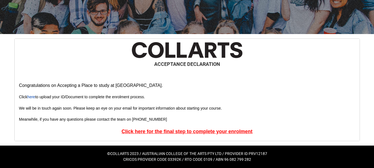
click at [177, 132] on u "Click here for the final step to complete your enrolment" at bounding box center [186, 132] width 131 height 6
